Goal: Task Accomplishment & Management: Use online tool/utility

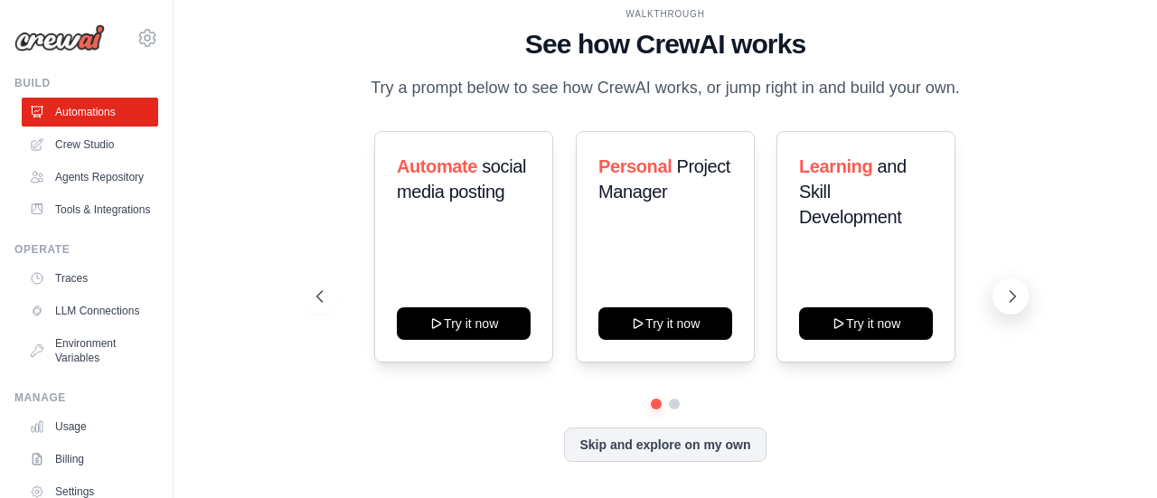
click at [1001, 297] on button at bounding box center [1010, 296] width 36 height 36
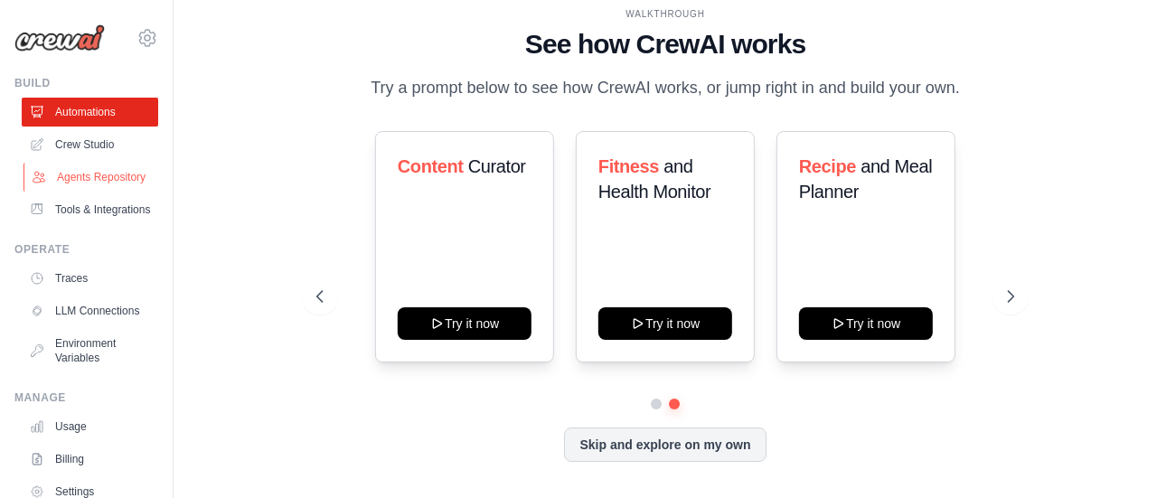
click at [68, 183] on link "Agents Repository" at bounding box center [91, 177] width 136 height 29
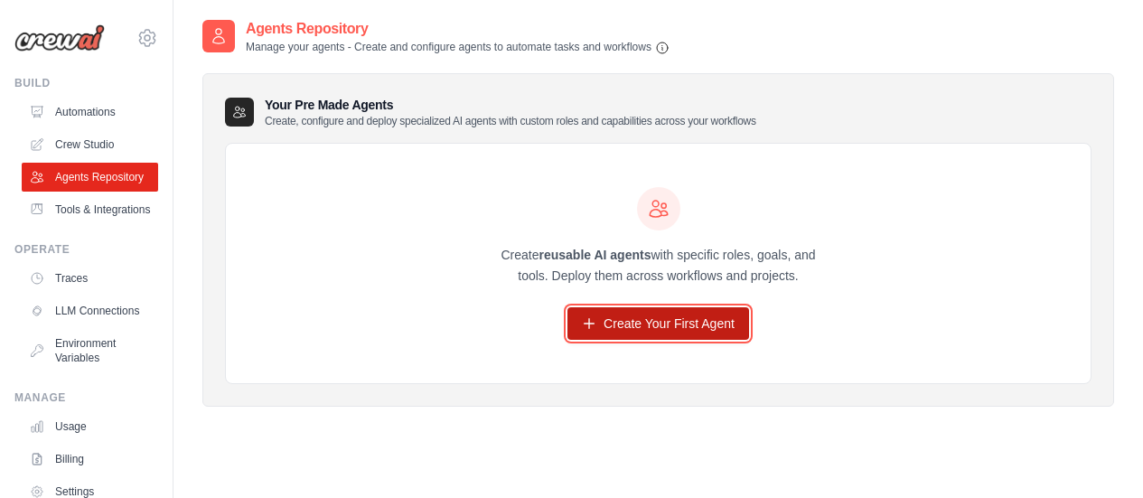
click at [600, 316] on link "Create Your First Agent" at bounding box center [659, 323] width 182 height 33
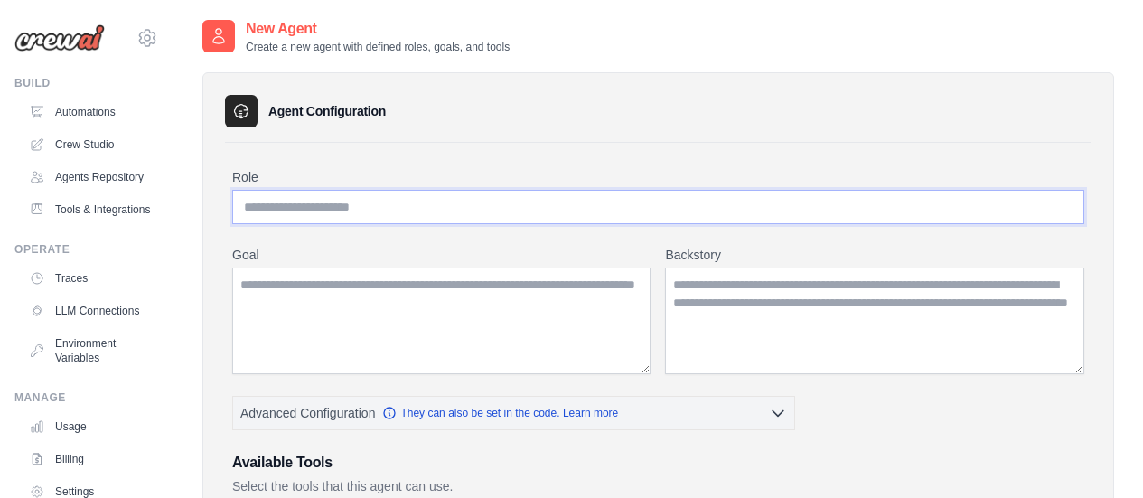
click at [383, 211] on input "Role" at bounding box center [658, 207] width 852 height 34
type input "*********"
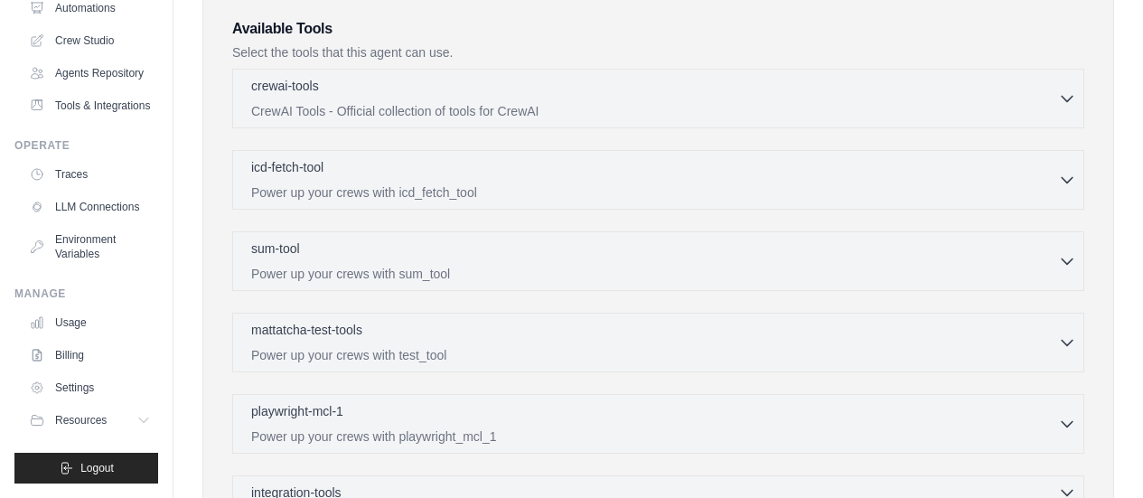
scroll to position [651, 0]
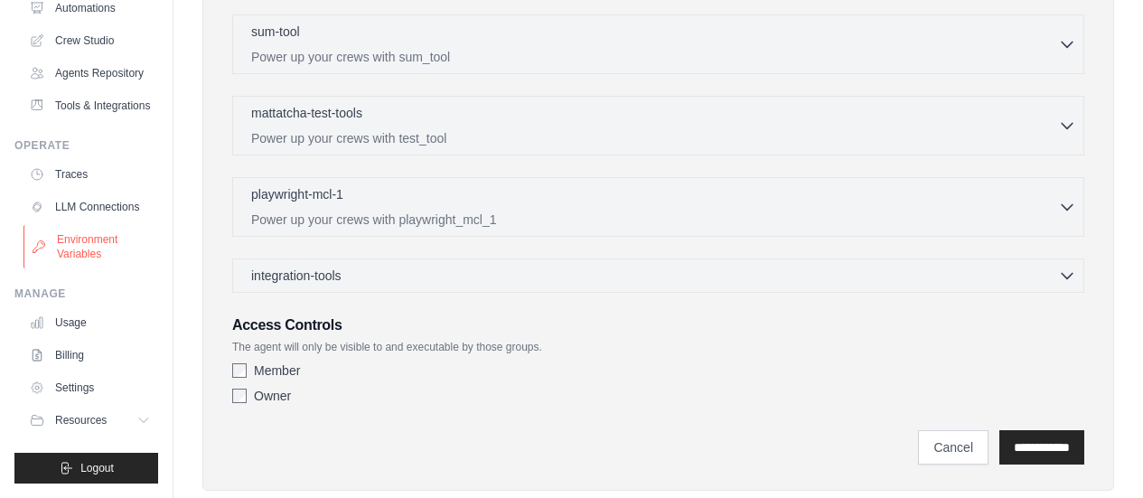
click at [79, 234] on link "Environment Variables" at bounding box center [91, 246] width 136 height 43
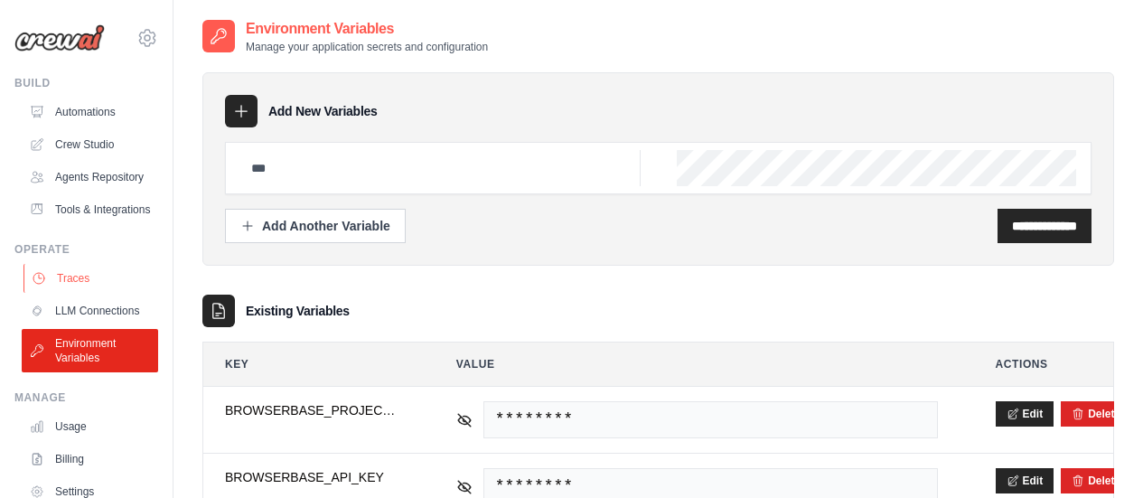
scroll to position [108, 0]
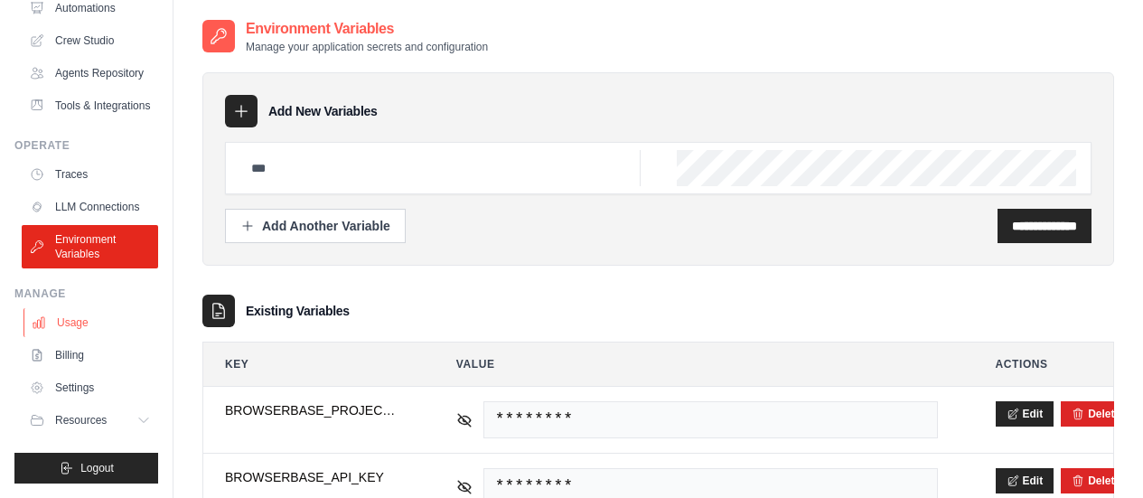
click at [63, 337] on link "Usage" at bounding box center [91, 322] width 136 height 29
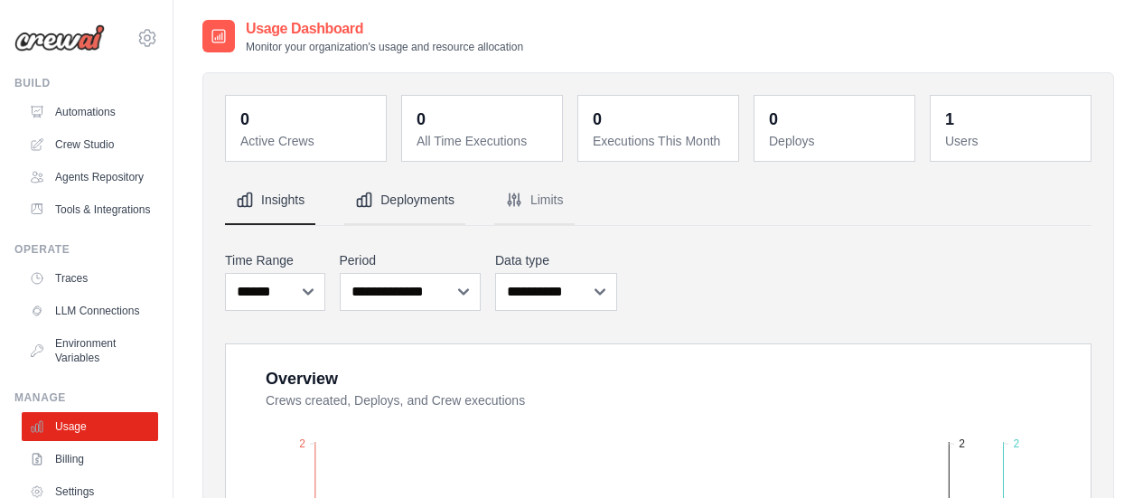
click at [427, 205] on button "Deployments" at bounding box center [404, 200] width 121 height 49
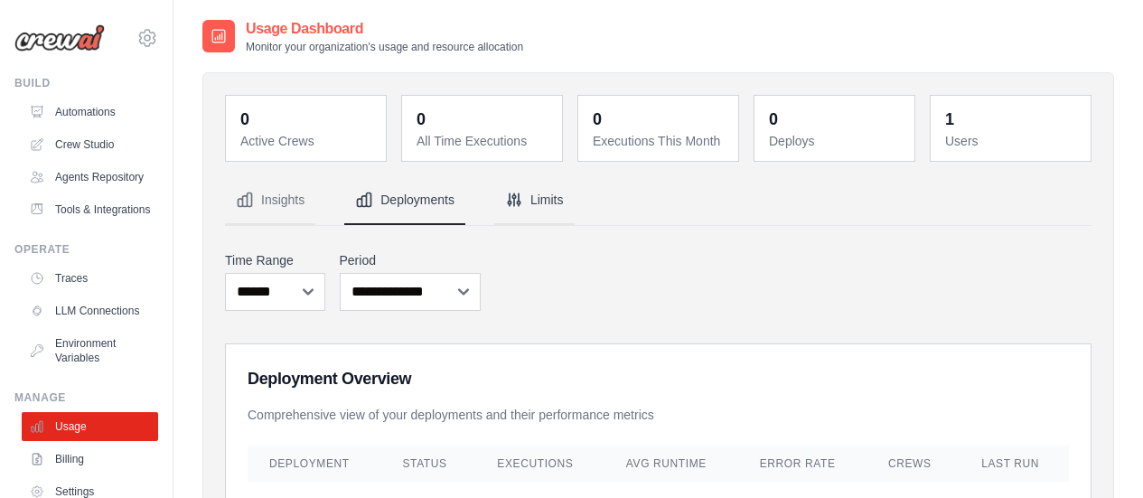
click at [558, 189] on button "Limits" at bounding box center [534, 200] width 80 height 49
